Goal: Task Accomplishment & Management: Complete application form

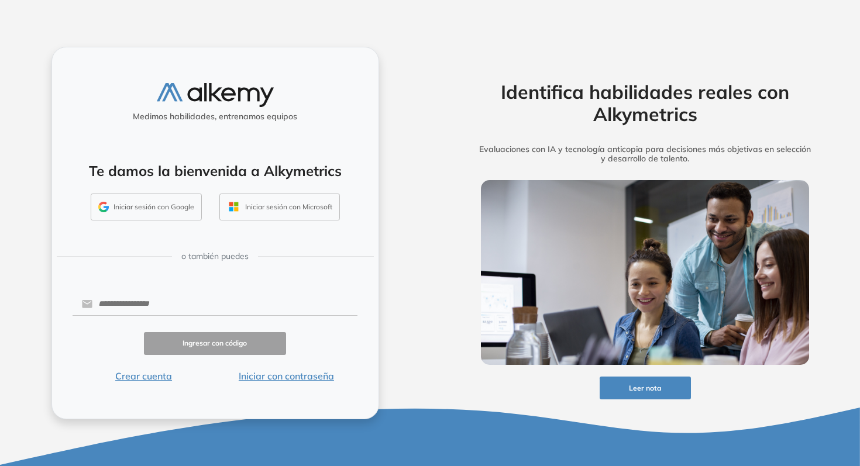
click at [168, 206] on button "Iniciar sesión con Google" at bounding box center [146, 207] width 111 height 27
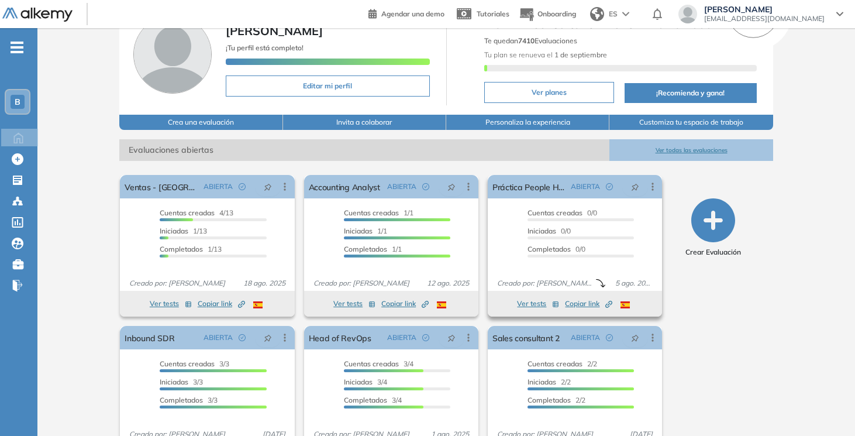
scroll to position [65, 0]
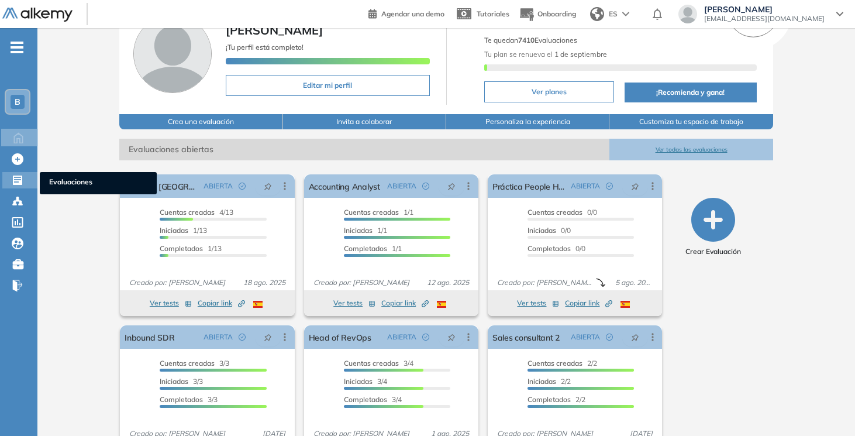
click at [22, 181] on icon at bounding box center [18, 180] width 12 height 12
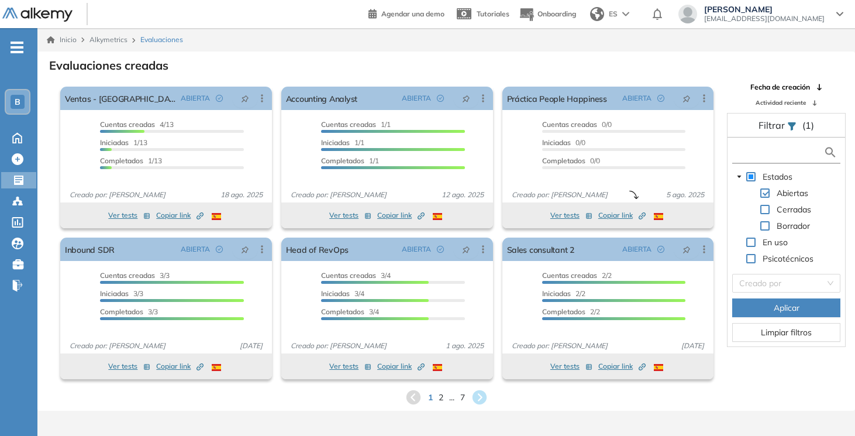
click at [765, 148] on input "text" at bounding box center [779, 152] width 88 height 12
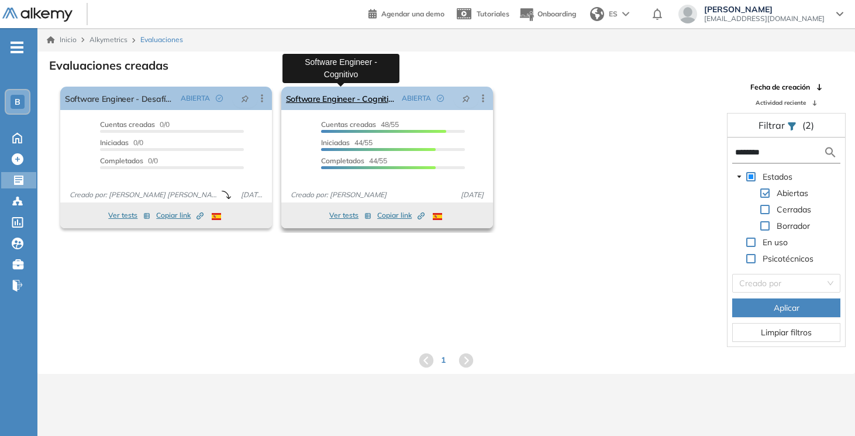
type input "********"
click at [338, 98] on link "Software Engineer - Cognitivo" at bounding box center [341, 98] width 111 height 23
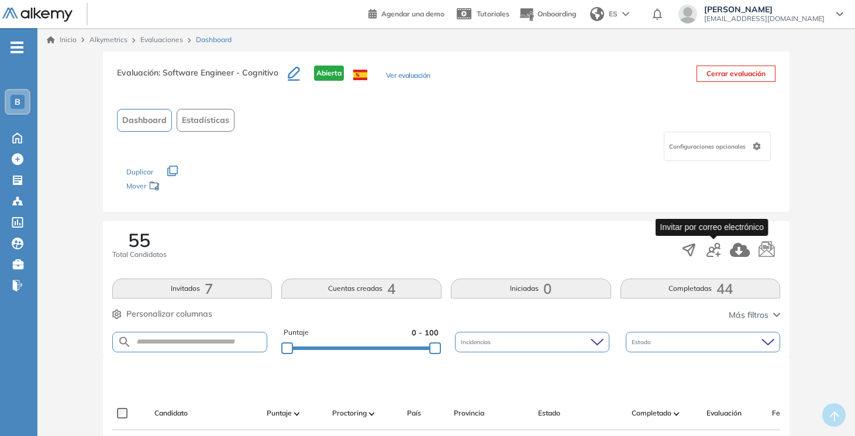
click at [715, 251] on icon "button" at bounding box center [713, 250] width 14 height 14
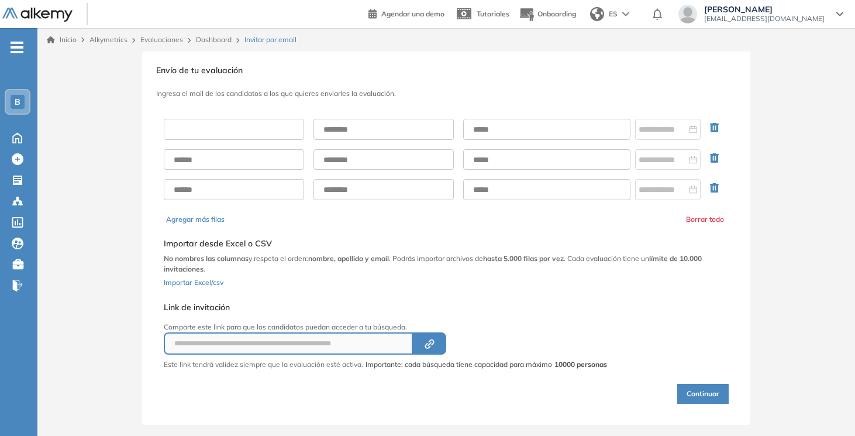
click at [271, 122] on input "text" at bounding box center [234, 129] width 140 height 21
click at [383, 127] on input "text" at bounding box center [383, 129] width 140 height 21
click at [50, 16] on img at bounding box center [37, 15] width 70 height 15
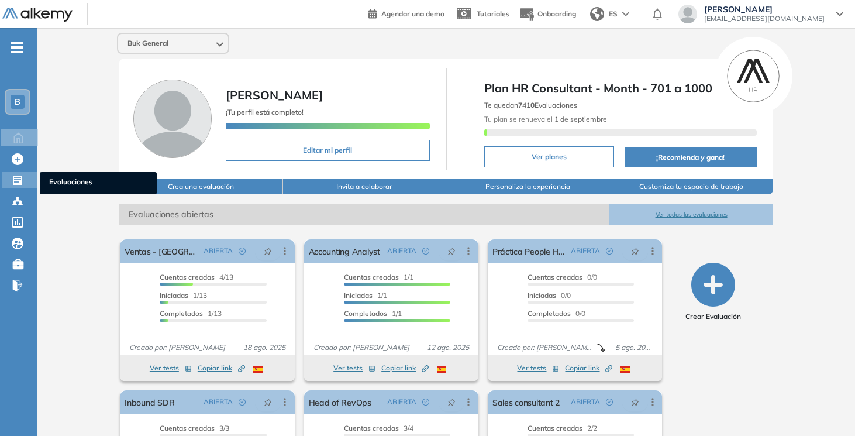
click at [22, 183] on icon at bounding box center [17, 179] width 9 height 9
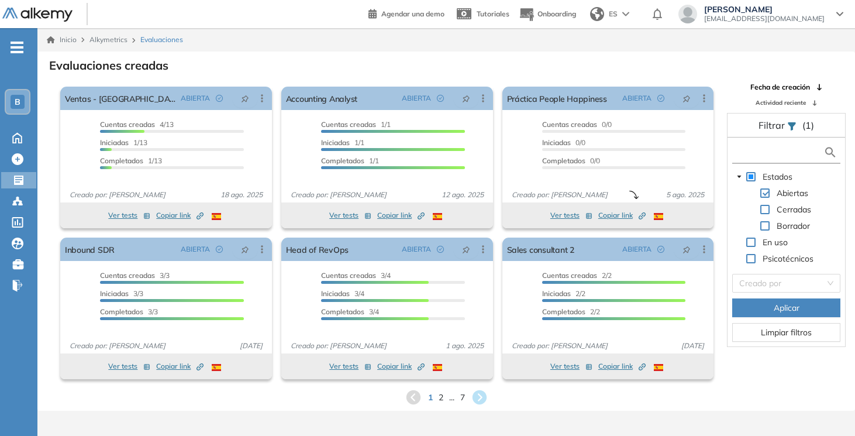
click at [775, 154] on input "text" at bounding box center [779, 152] width 88 height 12
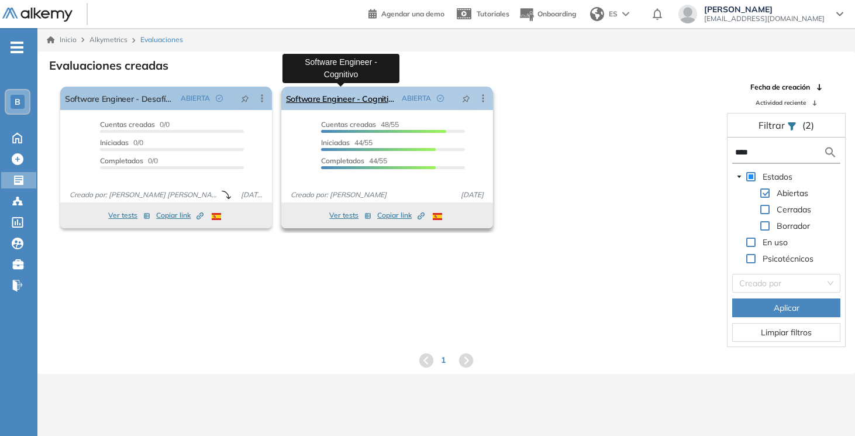
type input "****"
click at [365, 100] on link "Software Engineer - Cognitivo" at bounding box center [341, 98] width 111 height 23
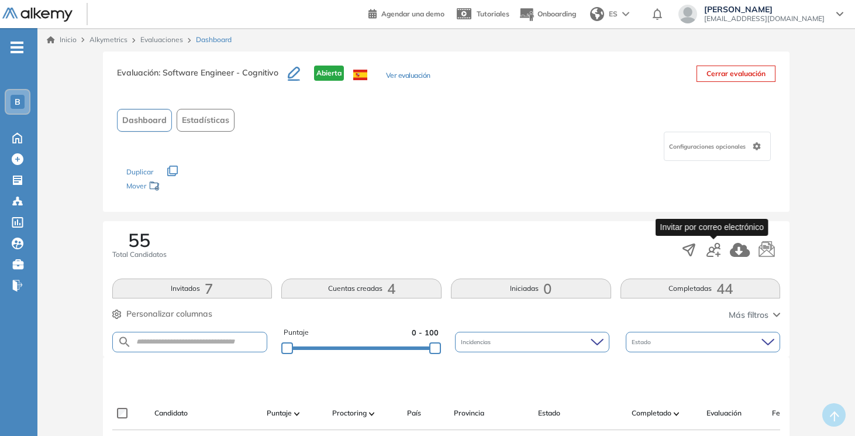
click at [716, 253] on icon "button" at bounding box center [717, 253] width 5 height 5
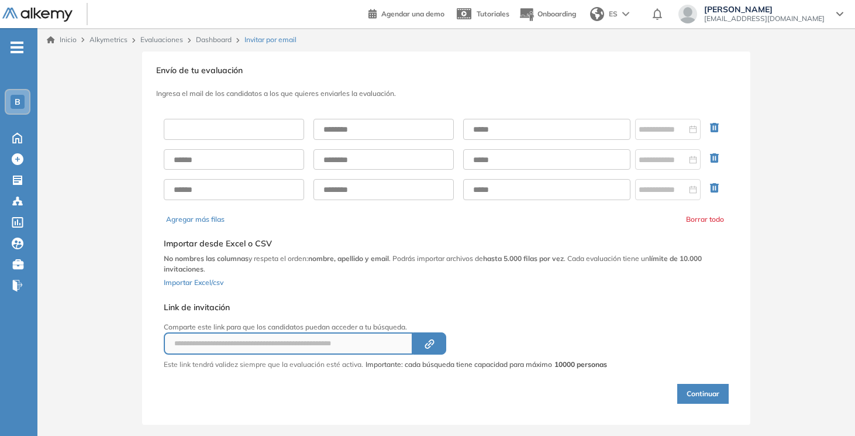
click at [273, 132] on input "text" at bounding box center [234, 129] width 140 height 21
